Goal: Information Seeking & Learning: Understand process/instructions

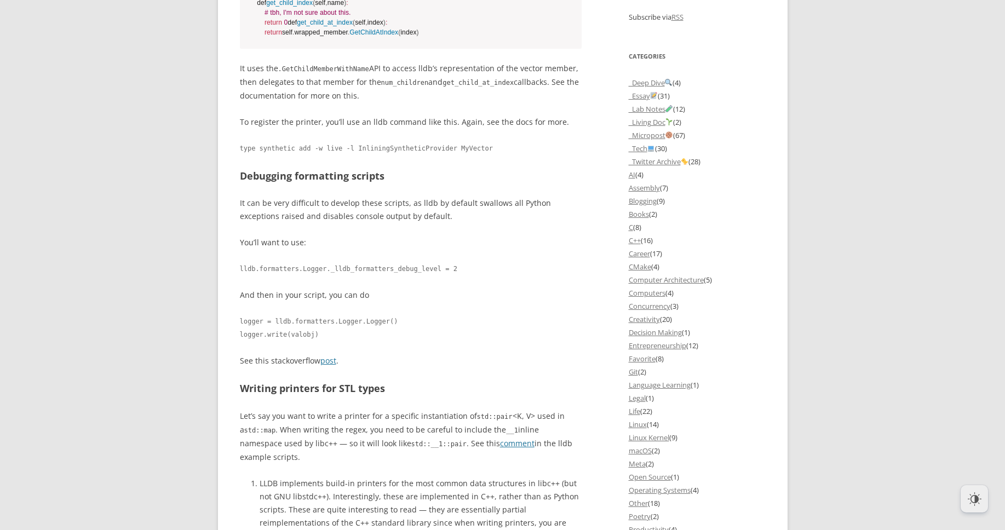
scroll to position [931, 0]
drag, startPoint x: 329, startPoint y: 225, endPoint x: 418, endPoint y: 225, distance: 89.2
click at [418, 183] on h2 "Debugging formatting scripts" at bounding box center [411, 176] width 342 height 16
drag, startPoint x: 418, startPoint y: 225, endPoint x: 296, endPoint y: 267, distance: 129.7
click at [296, 222] on p "It can be very difficult to develop these scripts, as lldb by default swallows …" at bounding box center [411, 209] width 342 height 26
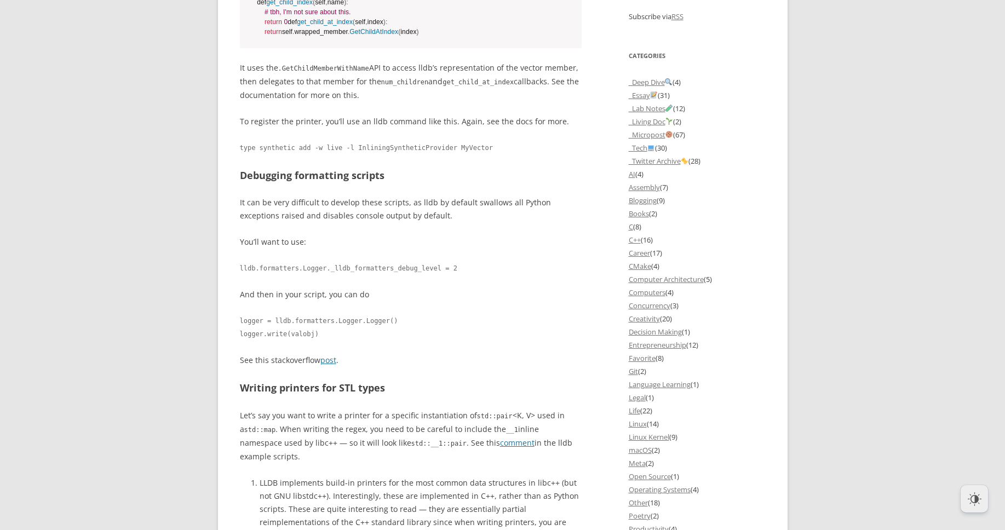
drag, startPoint x: 296, startPoint y: 267, endPoint x: 249, endPoint y: 248, distance: 50.3
click at [249, 222] on p "It can be very difficult to develop these scripts, as lldb by default swallows …" at bounding box center [411, 209] width 342 height 26
drag, startPoint x: 245, startPoint y: 248, endPoint x: 403, endPoint y: 249, distance: 157.7
click at [403, 222] on p "It can be very difficult to develop these scripts, as lldb by default swallows …" at bounding box center [411, 209] width 342 height 26
drag, startPoint x: 403, startPoint y: 249, endPoint x: 424, endPoint y: 260, distance: 24.3
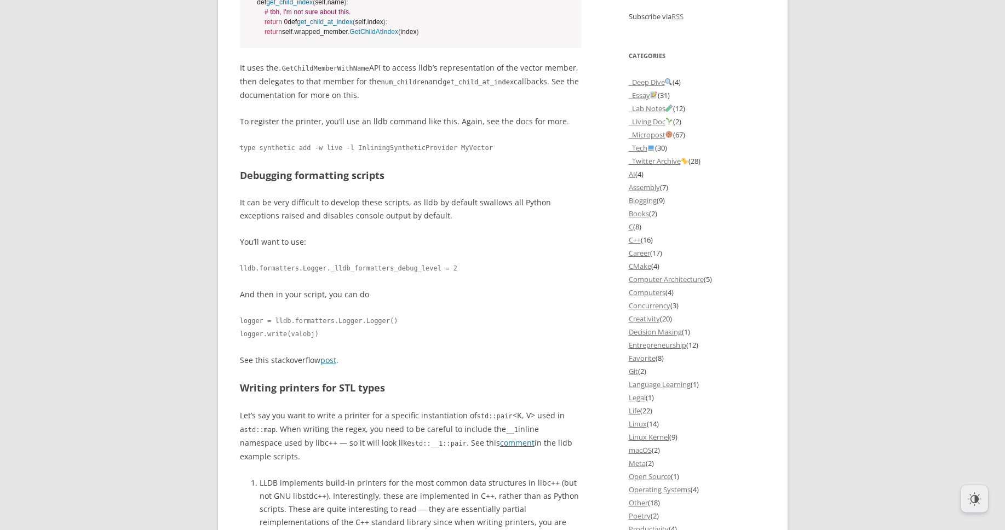
click at [424, 222] on p "It can be very difficult to develop these scripts, as lldb by default swallows …" at bounding box center [411, 209] width 342 height 26
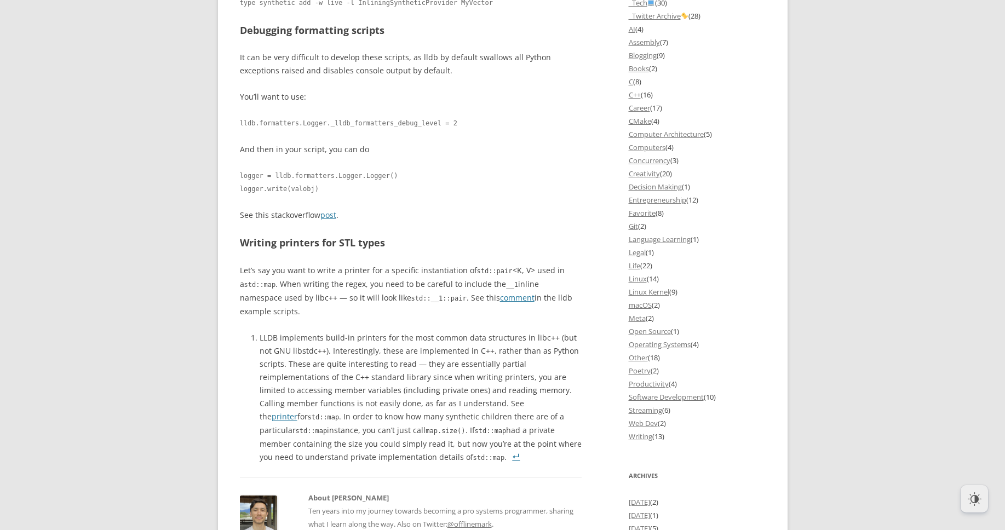
scroll to position [1040, 0]
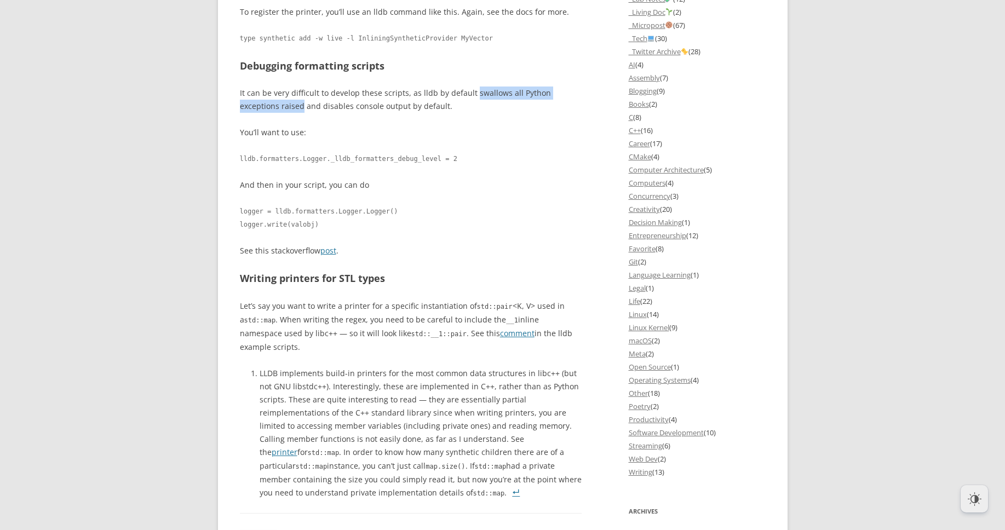
drag, startPoint x: 469, startPoint y: 140, endPoint x: 261, endPoint y: 153, distance: 207.9
click at [261, 113] on p "It can be very difficult to develop these scripts, as lldb by default swallows …" at bounding box center [411, 100] width 342 height 26
drag, startPoint x: 261, startPoint y: 153, endPoint x: 260, endPoint y: 159, distance: 5.6
drag, startPoint x: 414, startPoint y: 152, endPoint x: 241, endPoint y: 152, distance: 172.5
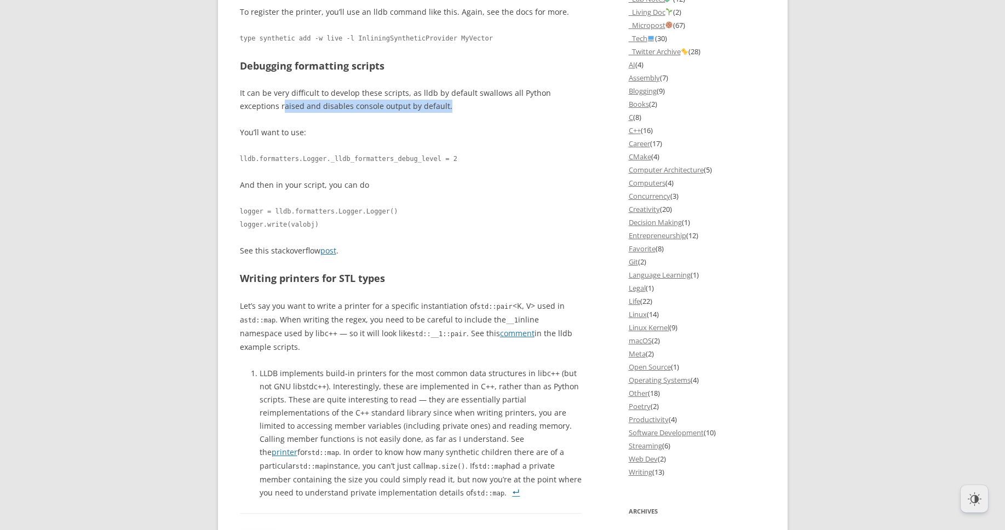
click at [241, 113] on p "It can be very difficult to develop these scripts, as lldb by default swallows …" at bounding box center [411, 100] width 342 height 26
drag, startPoint x: 241, startPoint y: 152, endPoint x: 274, endPoint y: 173, distance: 38.4
click at [274, 139] on p "You’ll want to use:" at bounding box center [411, 132] width 342 height 13
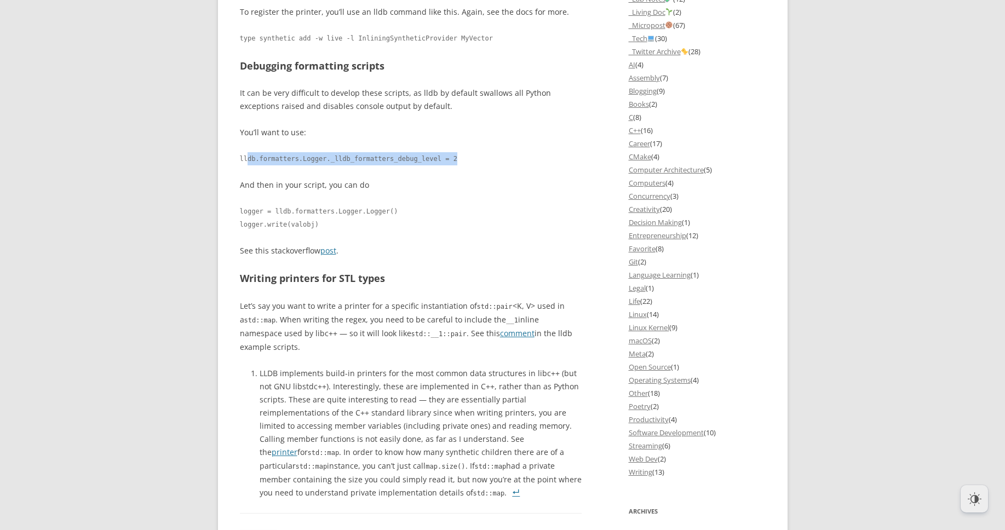
drag, startPoint x: 247, startPoint y: 200, endPoint x: 497, endPoint y: 201, distance: 249.1
click at [497, 165] on code "lldb.formatters.Logger._lldb_formatters_debug_level = 2" at bounding box center [411, 158] width 342 height 13
drag, startPoint x: 497, startPoint y: 201, endPoint x: 431, endPoint y: 214, distance: 66.9
drag, startPoint x: 457, startPoint y: 204, endPoint x: 203, endPoint y: 204, distance: 254.0
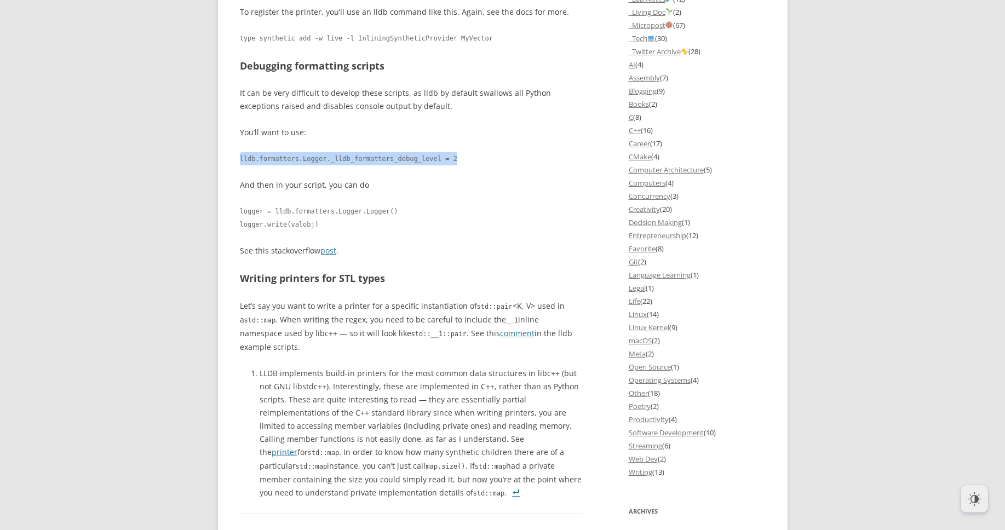
click at [203, 204] on body "offlinemark Life, art, and systems programming Menu Skip to content Home About …" at bounding box center [502, 159] width 1005 height 2347
drag, startPoint x: 203, startPoint y: 204, endPoint x: 291, endPoint y: 214, distance: 89.2
drag, startPoint x: 240, startPoint y: 205, endPoint x: 458, endPoint y: 204, distance: 217.9
click at [458, 165] on code "lldb.formatters.Logger._lldb_formatters_debug_level = 2" at bounding box center [411, 158] width 342 height 13
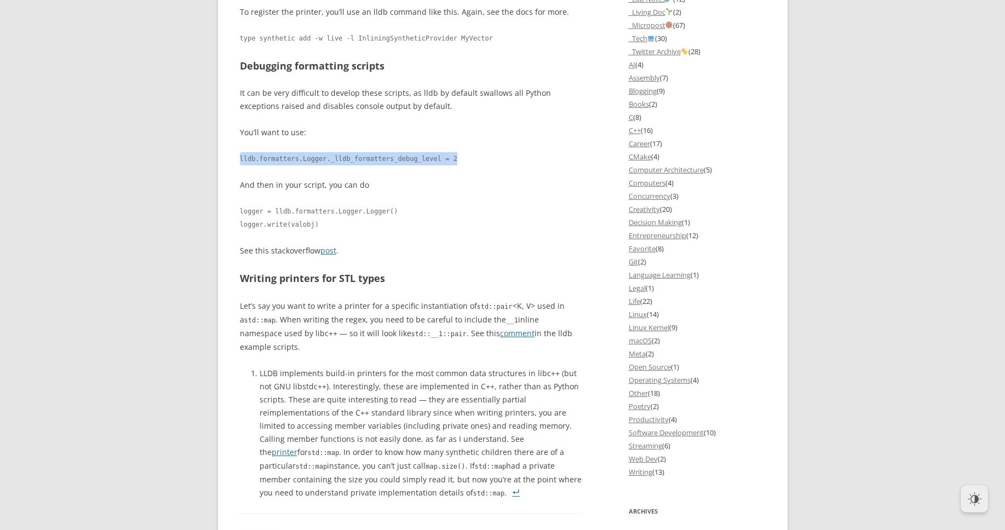
copy code "lldb.formatters.Logger._lldb_formatters_debug_level = 2"
drag, startPoint x: 266, startPoint y: 152, endPoint x: 410, endPoint y: 152, distance: 144.5
click at [410, 113] on p "It can be very difficult to develop these scripts, as lldb by default swallows …" at bounding box center [411, 100] width 342 height 26
drag, startPoint x: 410, startPoint y: 152, endPoint x: 410, endPoint y: 160, distance: 8.2
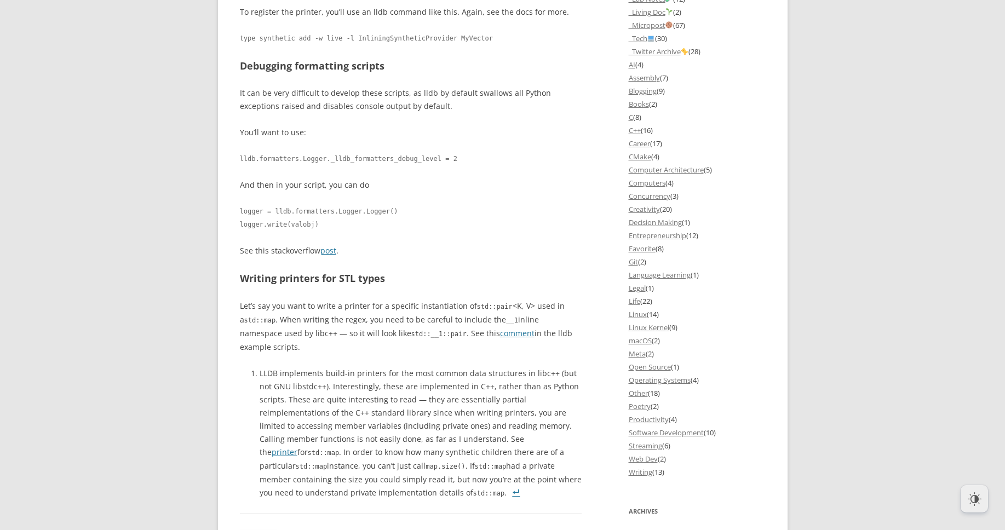
drag, startPoint x: 247, startPoint y: 229, endPoint x: 395, endPoint y: 228, distance: 147.8
click at [395, 228] on div "offlinemark Life, art, and systems programming Menu Skip to content Home About …" at bounding box center [502, 159] width 569 height 2347
drag, startPoint x: 395, startPoint y: 228, endPoint x: 275, endPoint y: 248, distance: 121.5
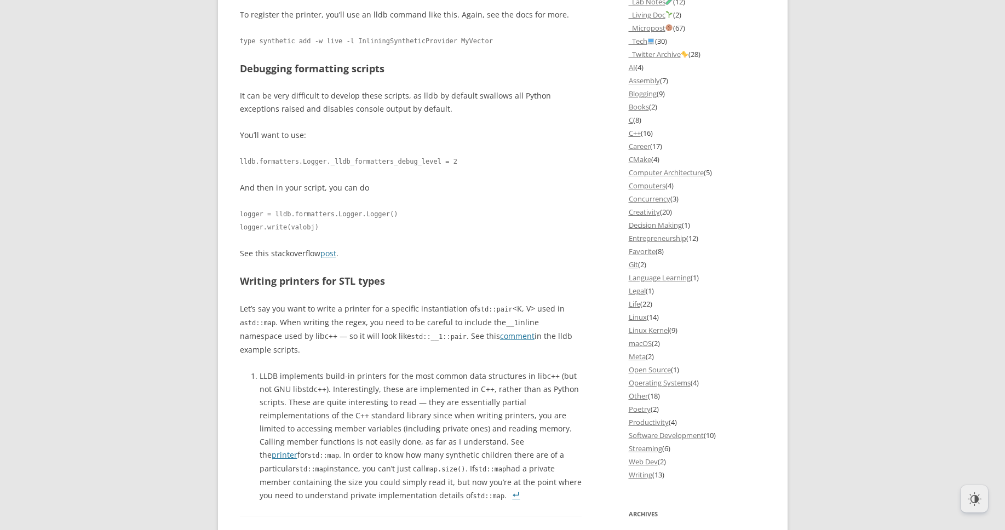
scroll to position [876, 0]
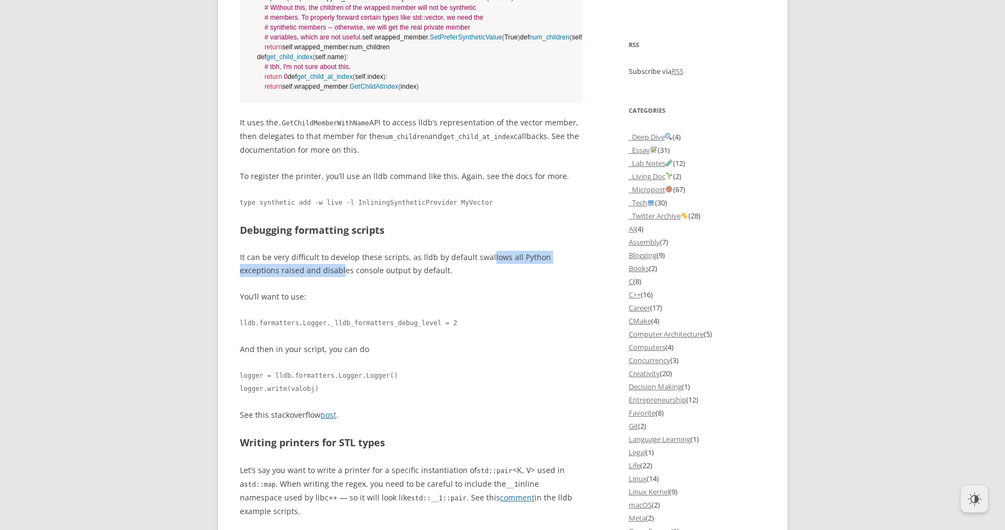
drag, startPoint x: 485, startPoint y: 303, endPoint x: 302, endPoint y: 320, distance: 183.1
click at [302, 277] on p "It can be very difficult to develop these scripts, as lldb by default swallows …" at bounding box center [411, 264] width 342 height 26
drag, startPoint x: 302, startPoint y: 320, endPoint x: 341, endPoint y: 319, distance: 38.4
click at [341, 277] on p "It can be very difficult to develop these scripts, as lldb by default swallows …" at bounding box center [411, 264] width 342 height 26
drag, startPoint x: 359, startPoint y: 305, endPoint x: 403, endPoint y: 302, distance: 45.0
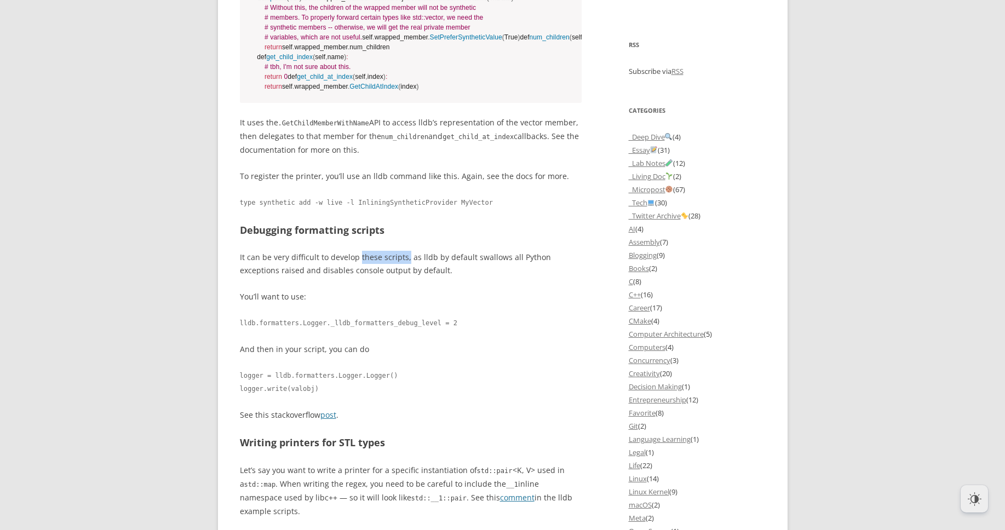
click at [403, 277] on p "It can be very difficult to develop these scripts, as lldb by default swallows …" at bounding box center [411, 264] width 342 height 26
drag, startPoint x: 401, startPoint y: 302, endPoint x: 233, endPoint y: 307, distance: 168.7
click at [233, 307] on div "offlinemark Life, art, and systems programming Menu Skip to content Home About …" at bounding box center [502, 323] width 569 height 2347
click at [434, 277] on p "It can be very difficult to develop these scripts, as lldb by default swallows …" at bounding box center [411, 264] width 342 height 26
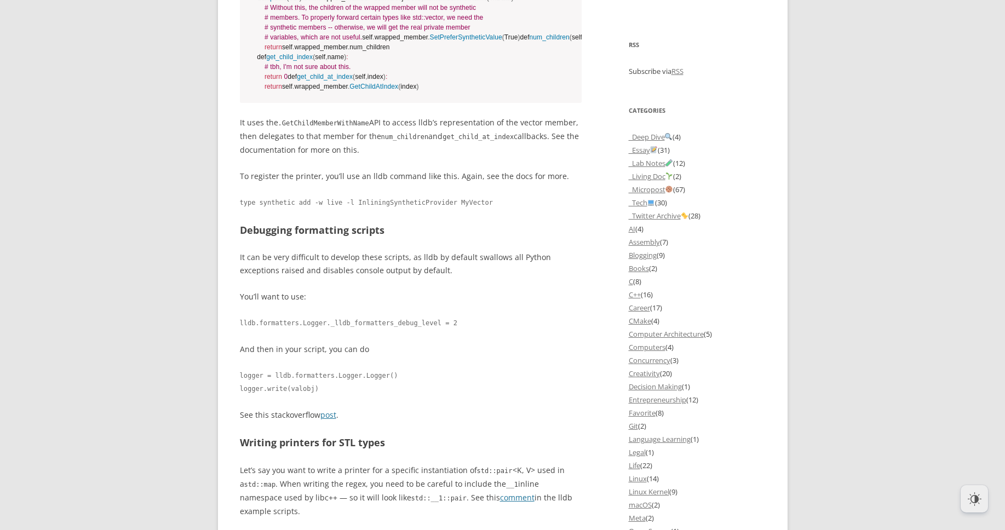
click at [422, 277] on p "It can be very difficult to develop these scripts, as lldb by default swallows …" at bounding box center [411, 264] width 342 height 26
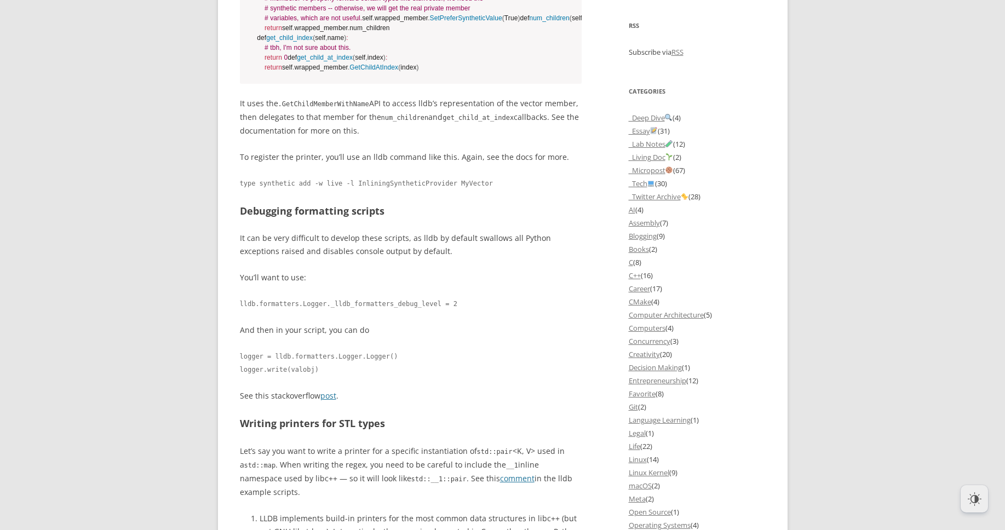
scroll to position [931, 0]
